Goal: Transaction & Acquisition: Purchase product/service

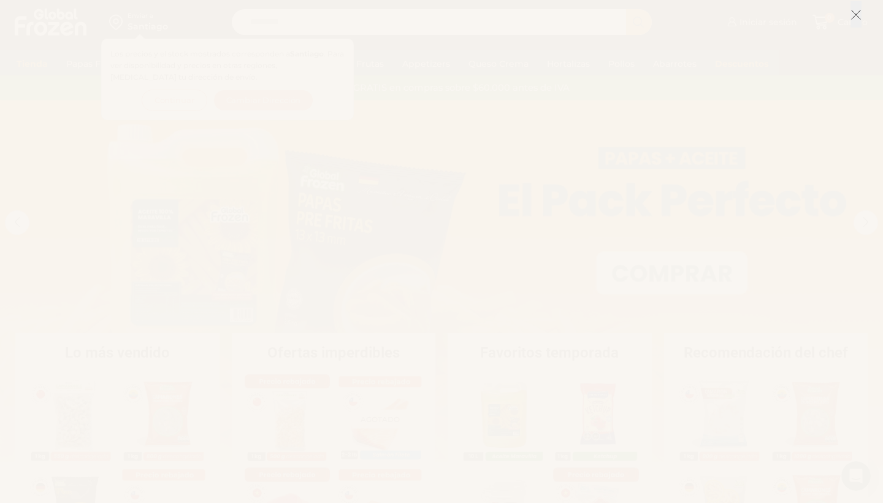
click at [856, 12] on icon at bounding box center [855, 14] width 11 height 11
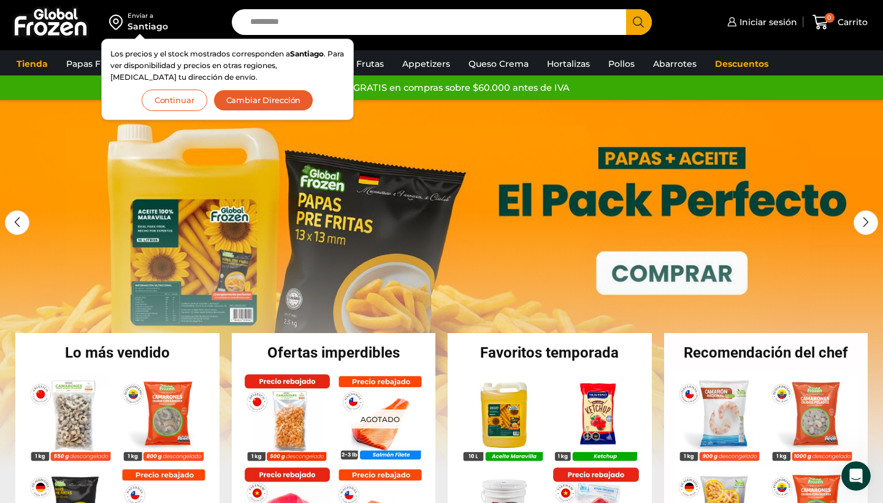
click at [140, 37] on div at bounding box center [139, 37] width 11 height 6
click at [196, 23] on div "Enviar a Santiago Los precios y el stock mostrados corresponden a Santiago . Pa…" at bounding box center [112, 22] width 213 height 44
click at [172, 101] on button "Continuar" at bounding box center [175, 99] width 66 height 21
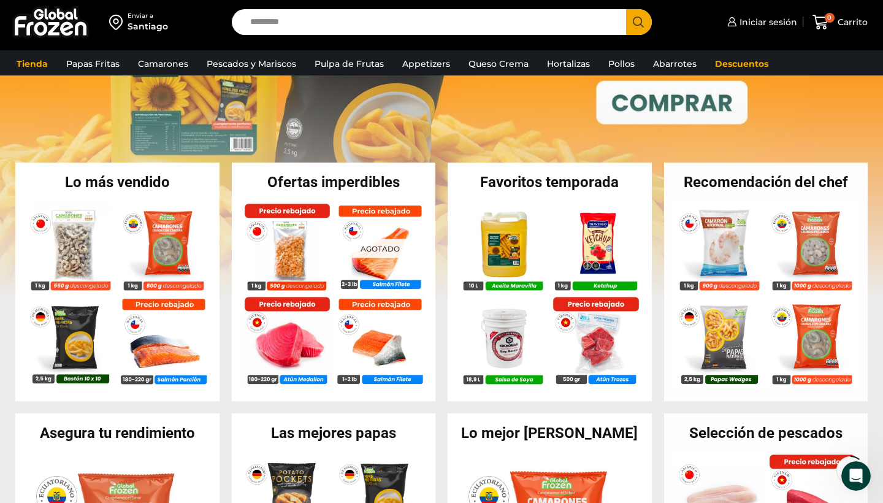
scroll to position [185, 0]
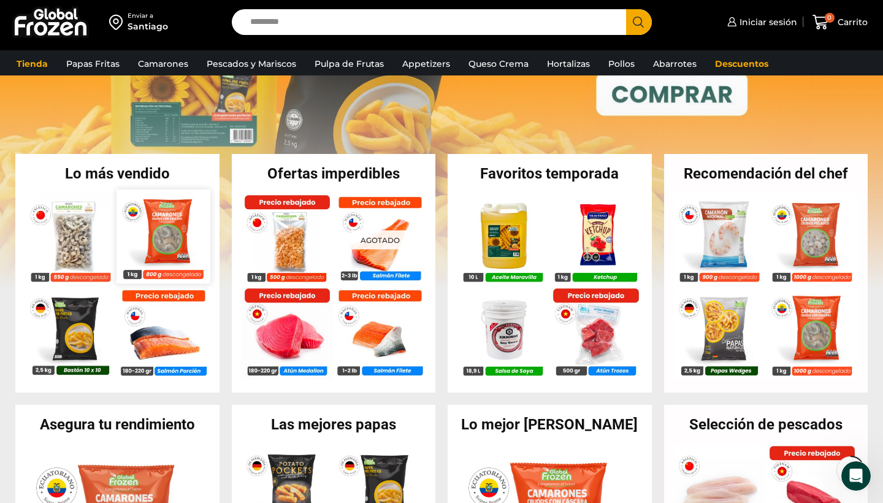
click at [172, 240] on img at bounding box center [163, 235] width 93 height 93
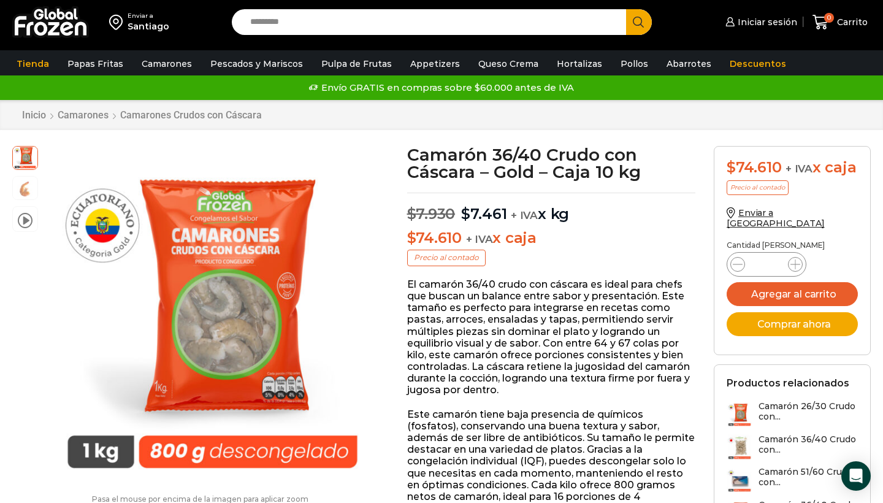
click at [59, 31] on img at bounding box center [50, 22] width 77 height 32
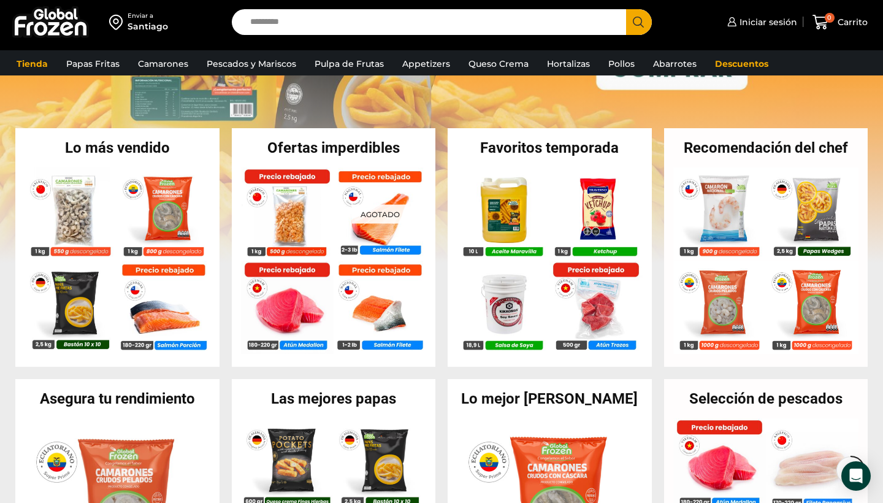
scroll to position [211, 0]
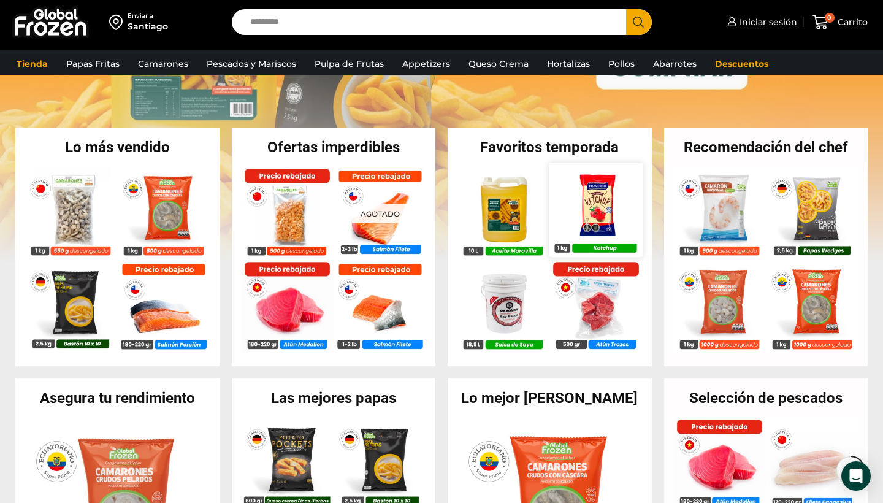
click at [597, 218] on img at bounding box center [595, 209] width 93 height 93
